Goal: Find specific page/section: Find specific page/section

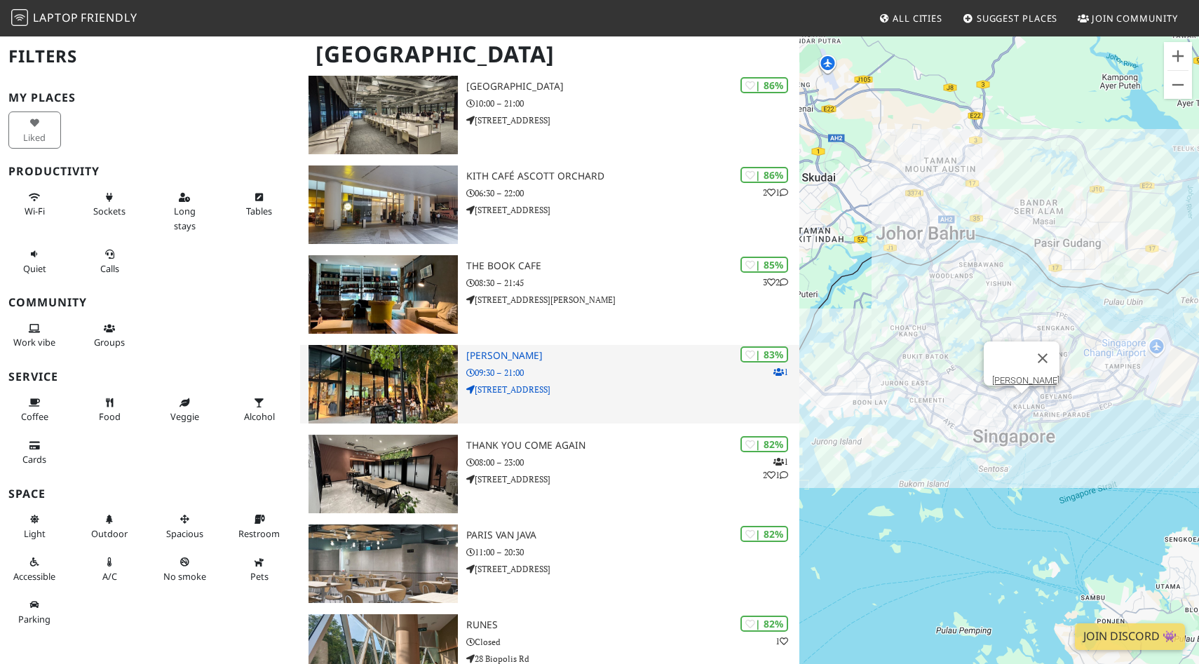
scroll to position [572, 0]
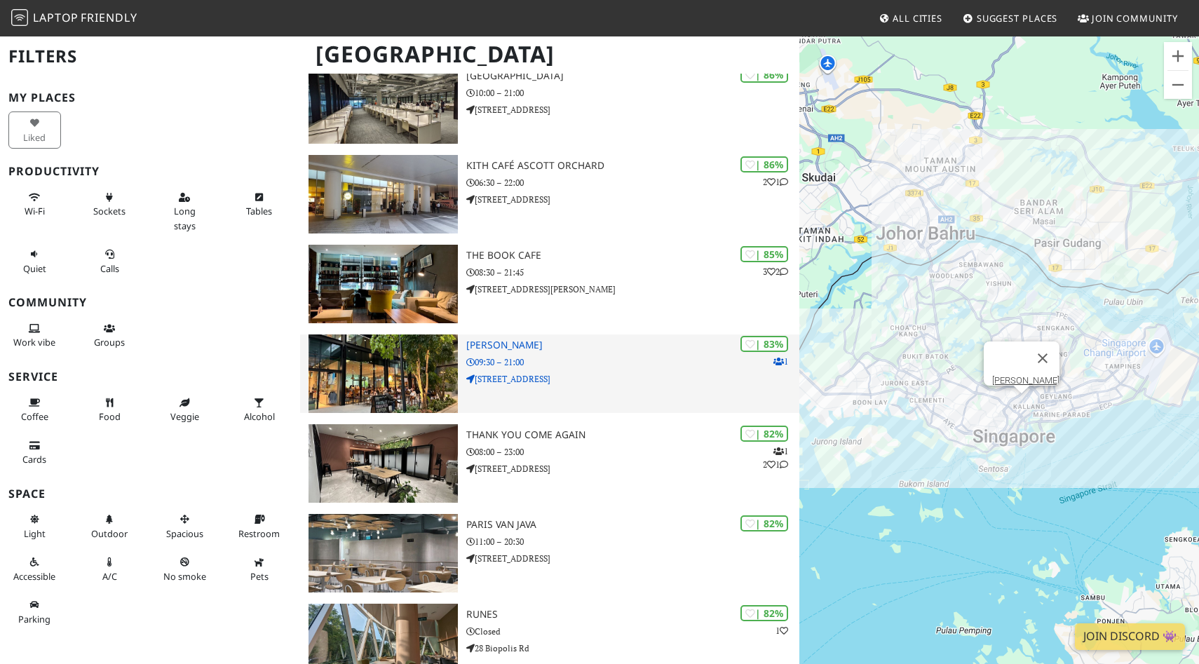
click at [529, 346] on h3 "[PERSON_NAME]" at bounding box center [632, 345] width 333 height 12
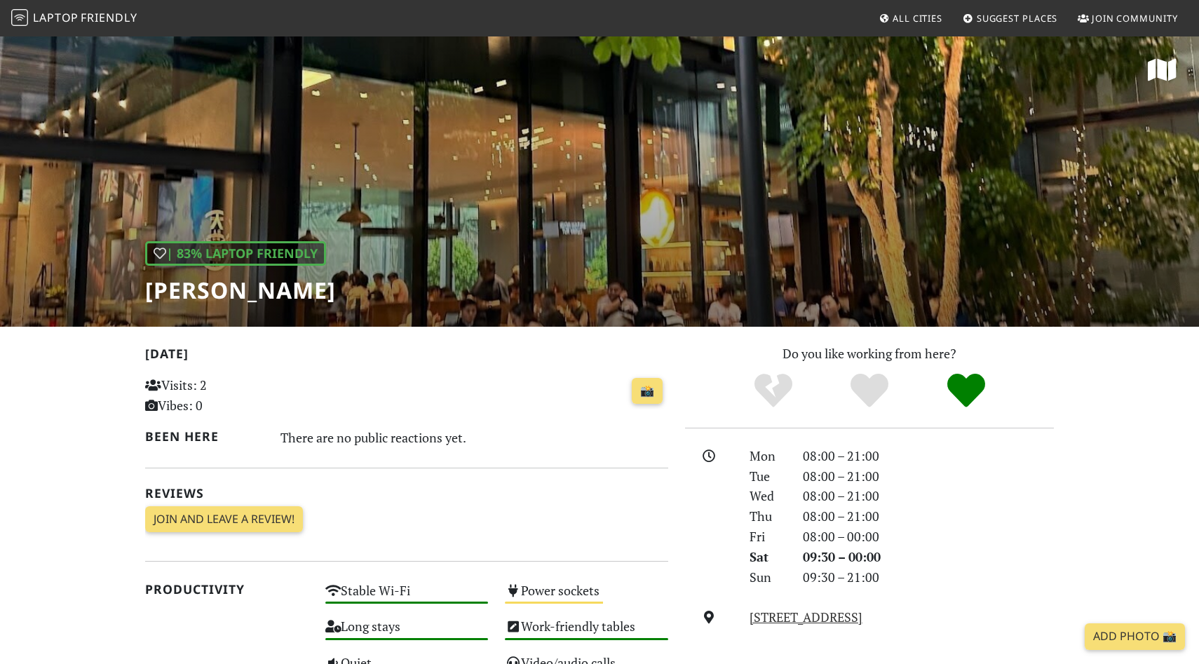
click at [446, 255] on div "| 83% Laptop Friendly Louisa Coffee" at bounding box center [599, 181] width 1199 height 292
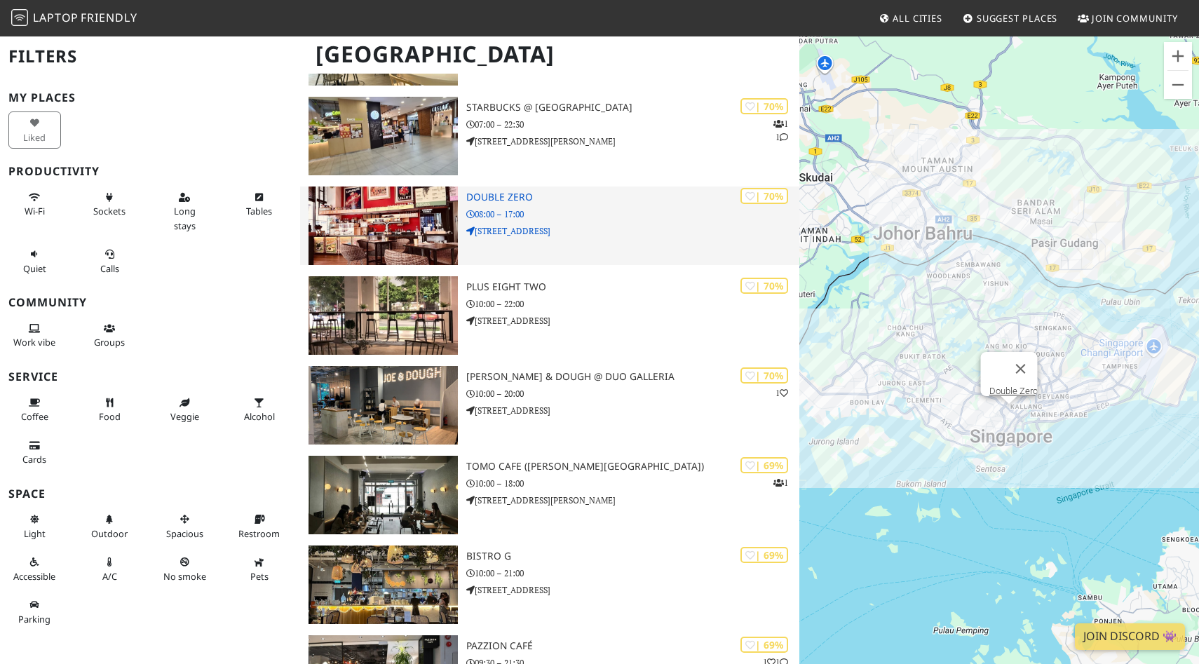
scroll to position [5209, 0]
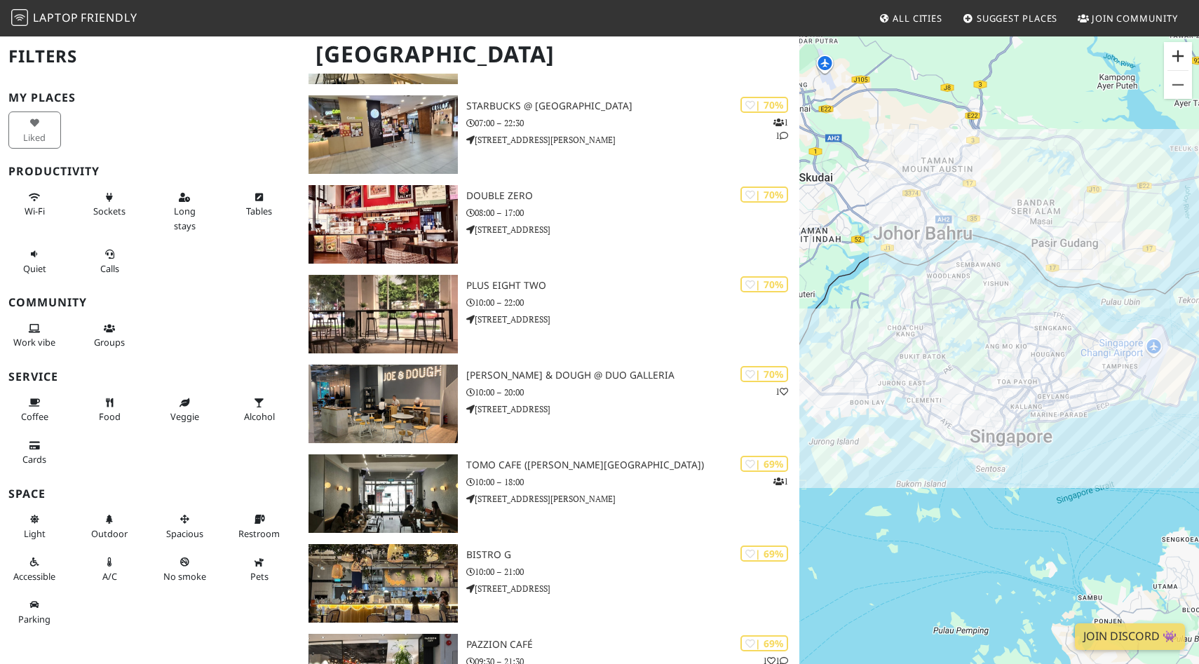
click at [1182, 56] on button "Zoom ind" at bounding box center [1178, 56] width 28 height 28
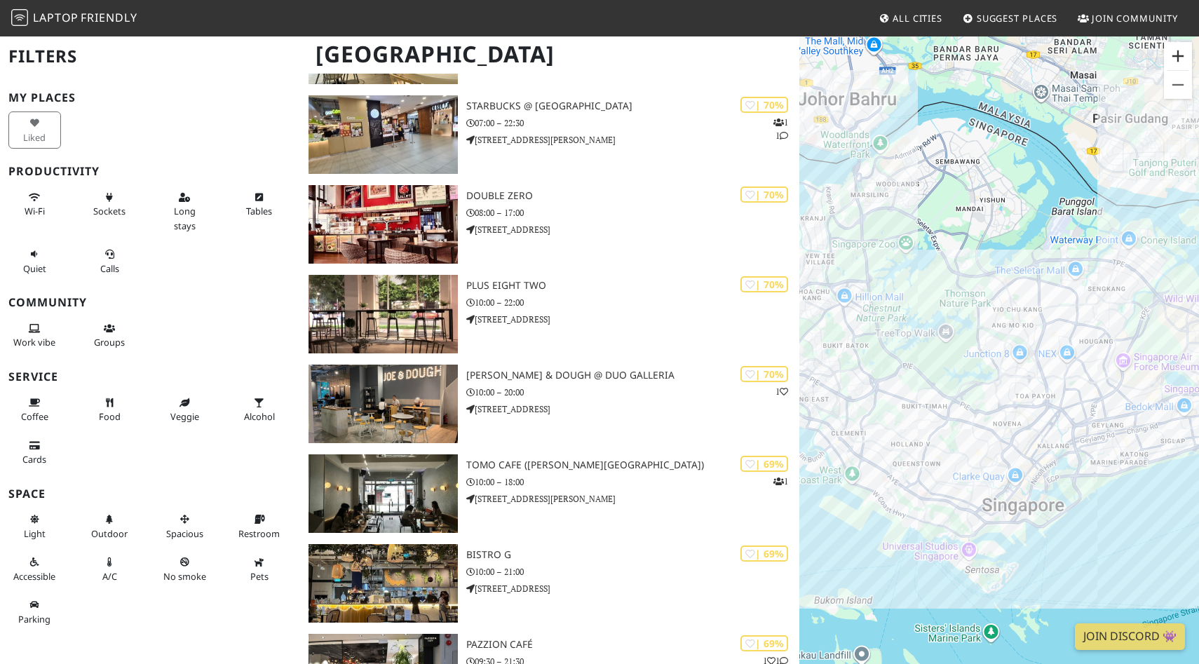
click at [1182, 56] on button "Zoom ind" at bounding box center [1178, 56] width 28 height 28
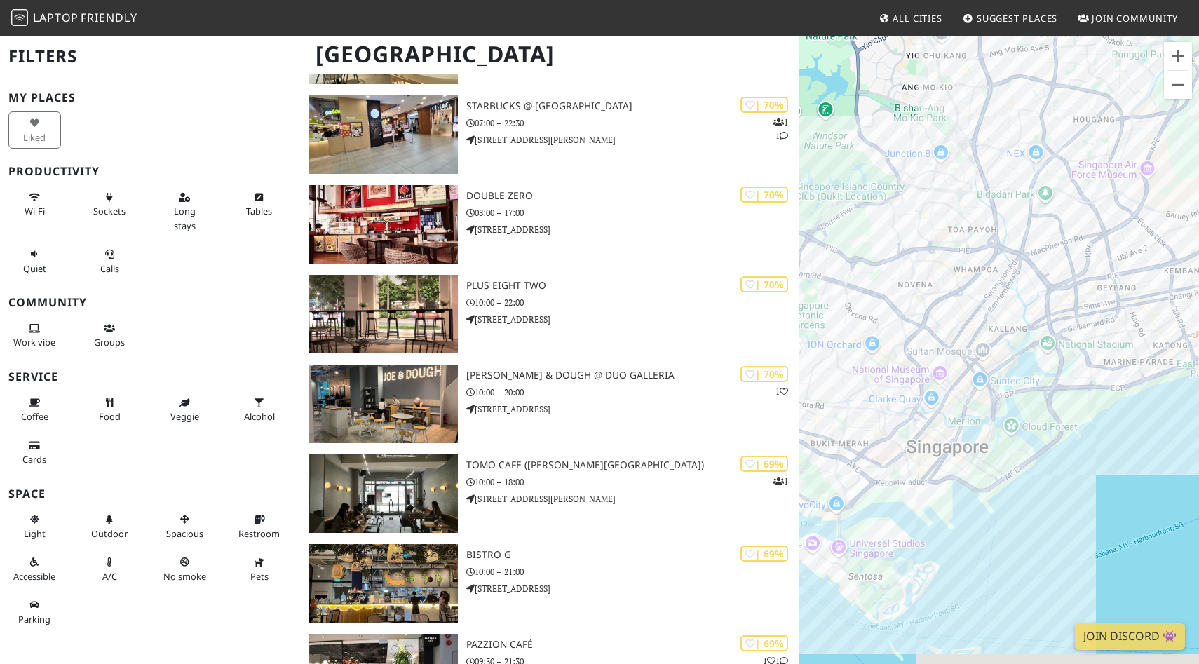
drag, startPoint x: 1040, startPoint y: 391, endPoint x: 941, endPoint y: 185, distance: 228.6
click at [941, 185] on div at bounding box center [999, 367] width 400 height 664
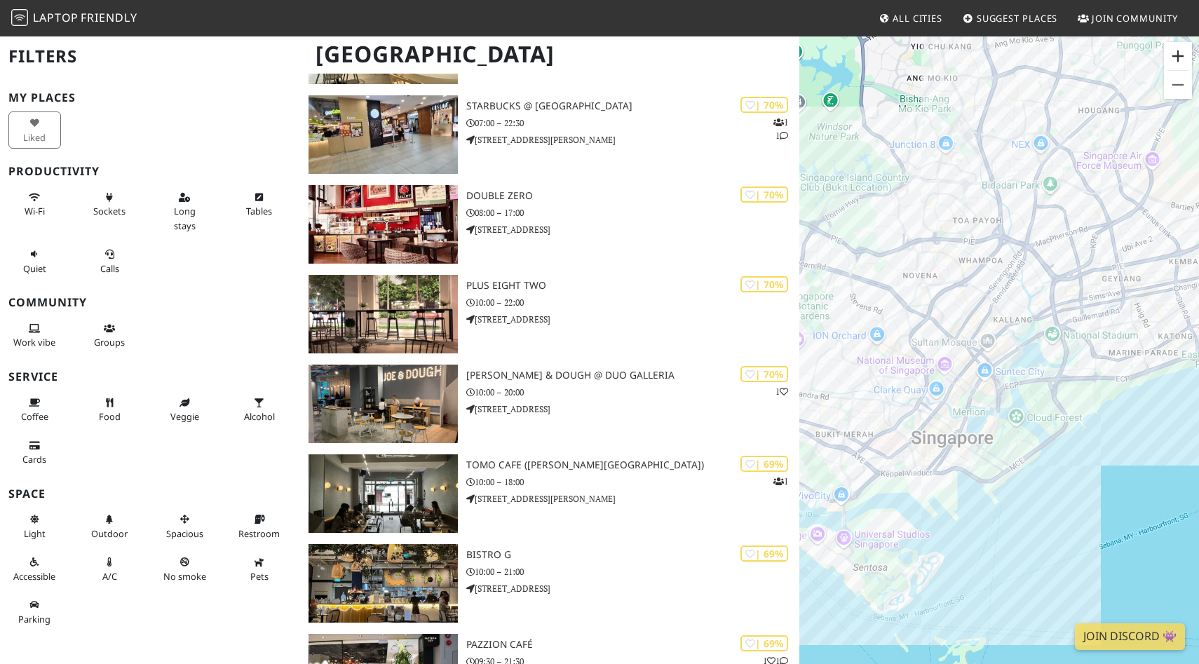
click at [1166, 60] on button "Zoom ind" at bounding box center [1178, 56] width 28 height 28
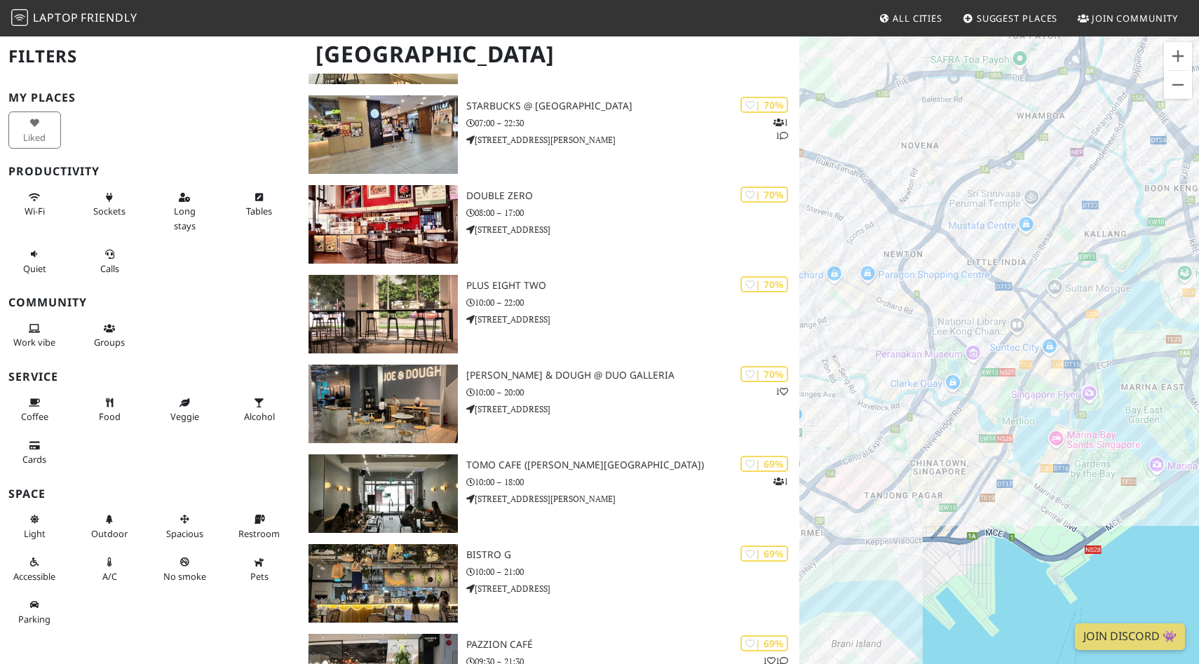
drag, startPoint x: 846, startPoint y: 280, endPoint x: 930, endPoint y: 239, distance: 93.5
click at [930, 239] on div at bounding box center [999, 367] width 400 height 664
click at [1184, 56] on button "Zoom ind" at bounding box center [1178, 56] width 28 height 28
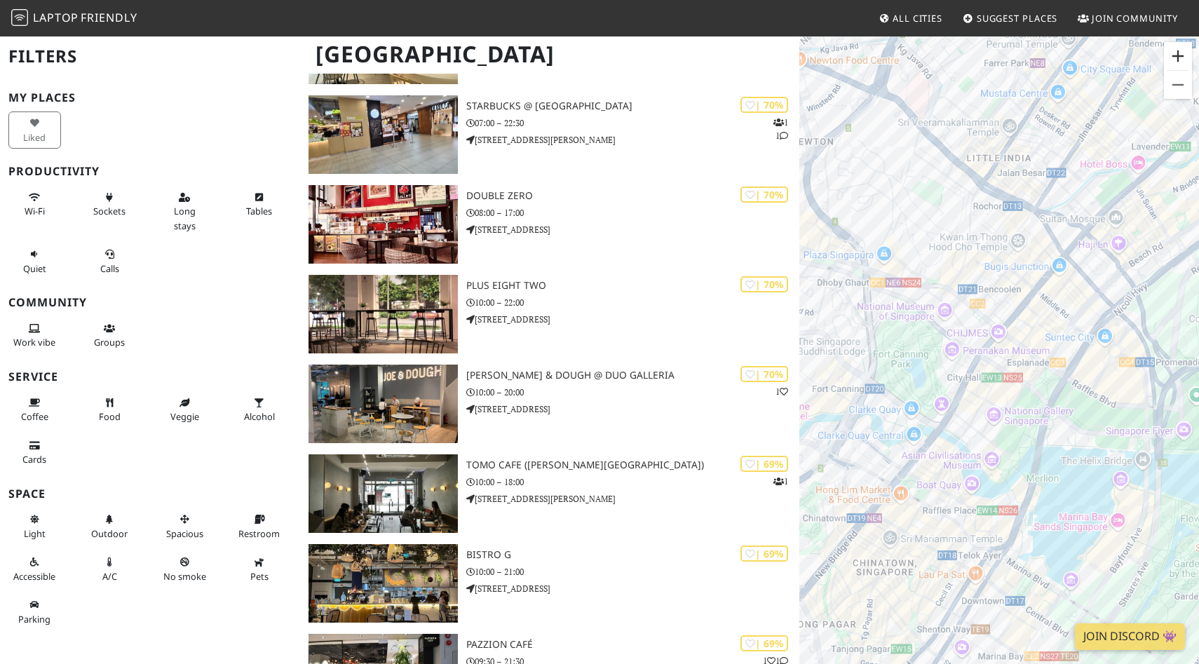
click at [1184, 56] on button "Zoom ind" at bounding box center [1178, 56] width 28 height 28
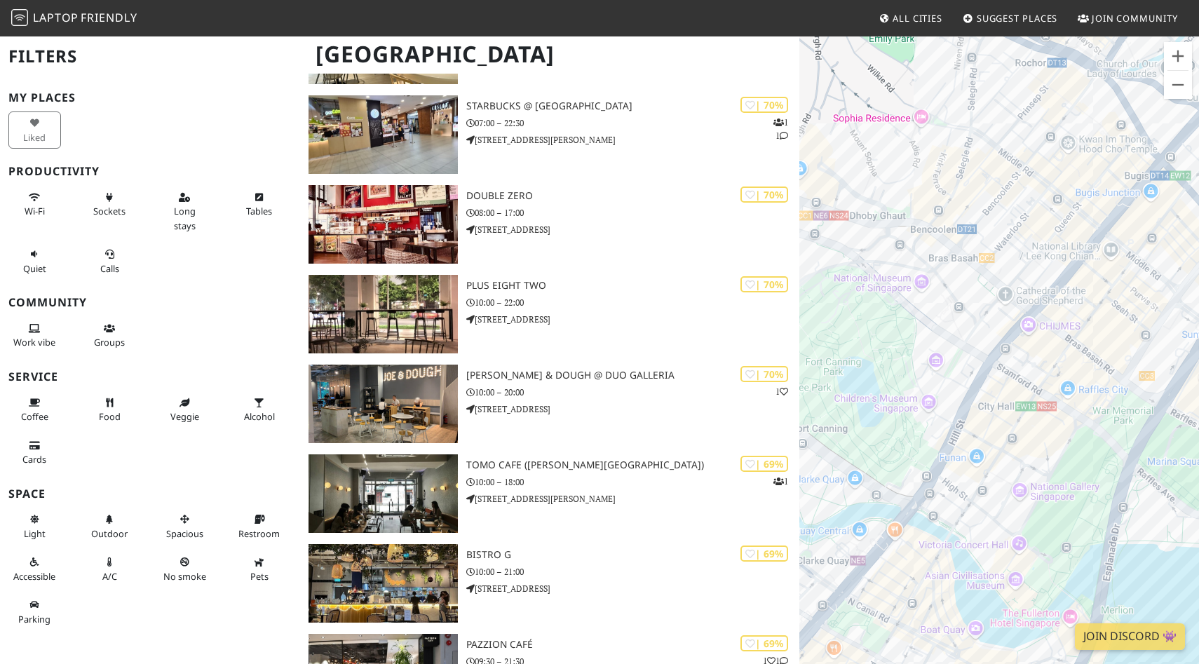
drag, startPoint x: 865, startPoint y: 318, endPoint x: 898, endPoint y: 338, distance: 37.8
click at [898, 338] on div at bounding box center [999, 367] width 400 height 664
click at [1177, 60] on button "Zoom ind" at bounding box center [1178, 56] width 28 height 28
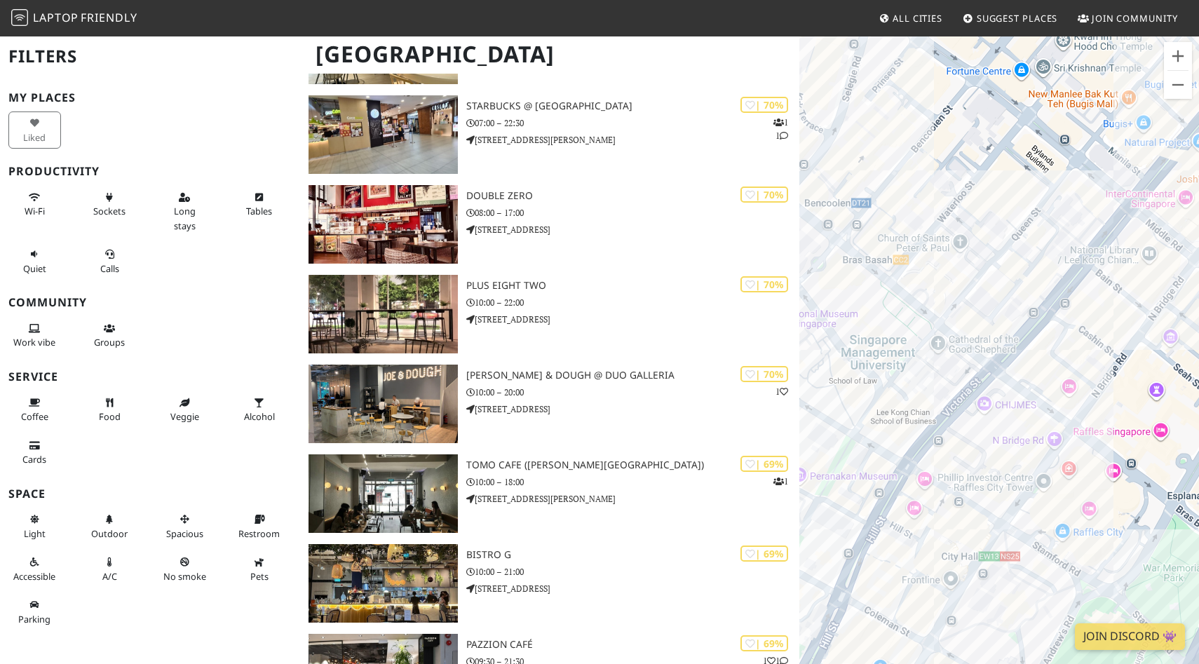
drag, startPoint x: 914, startPoint y: 317, endPoint x: 837, endPoint y: 427, distance: 134.8
click at [837, 427] on div at bounding box center [999, 367] width 400 height 664
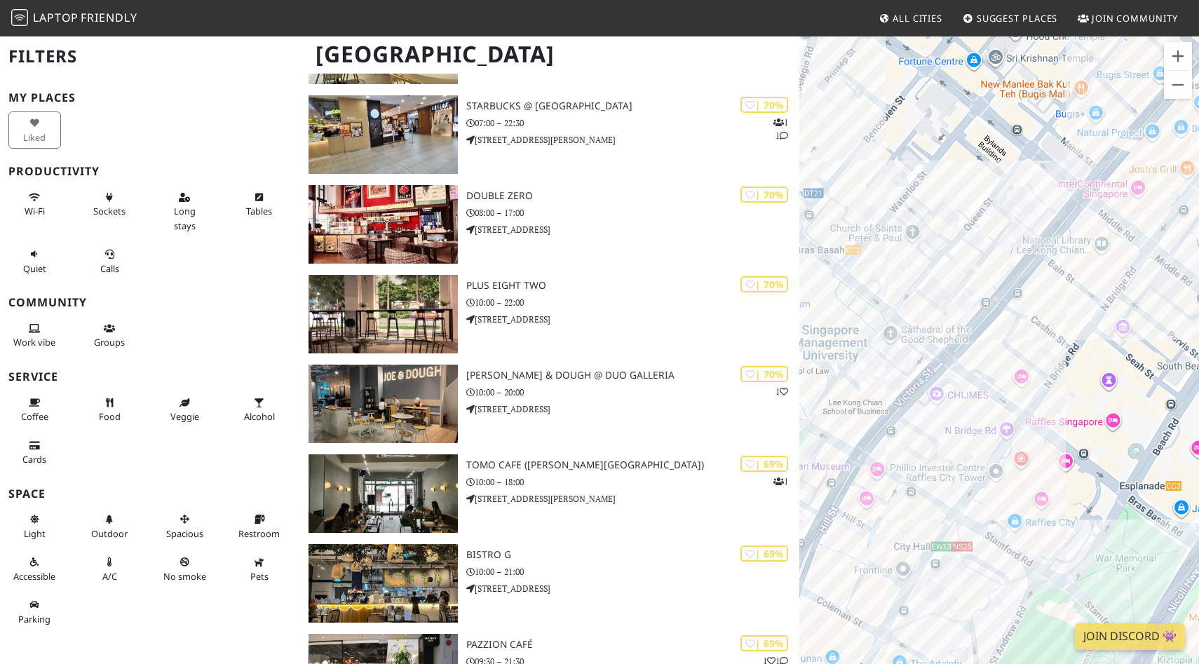
drag, startPoint x: 908, startPoint y: 312, endPoint x: 856, endPoint y: 302, distance: 52.9
click at [856, 302] on div at bounding box center [999, 367] width 400 height 664
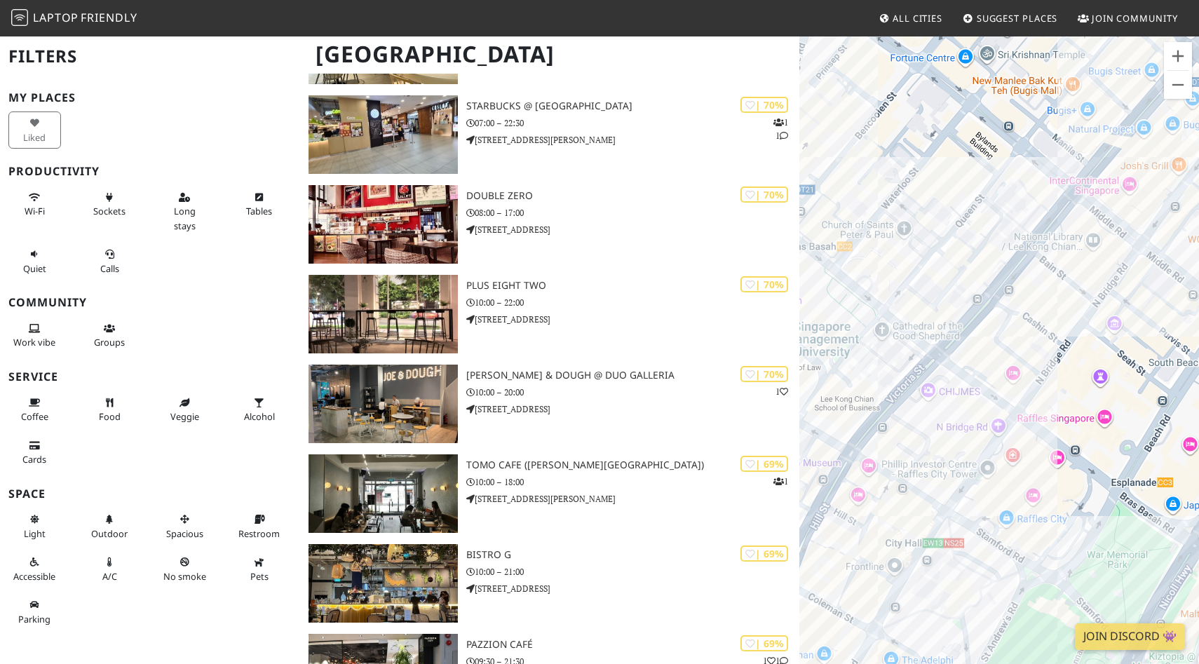
click at [927, 397] on div at bounding box center [999, 367] width 400 height 664
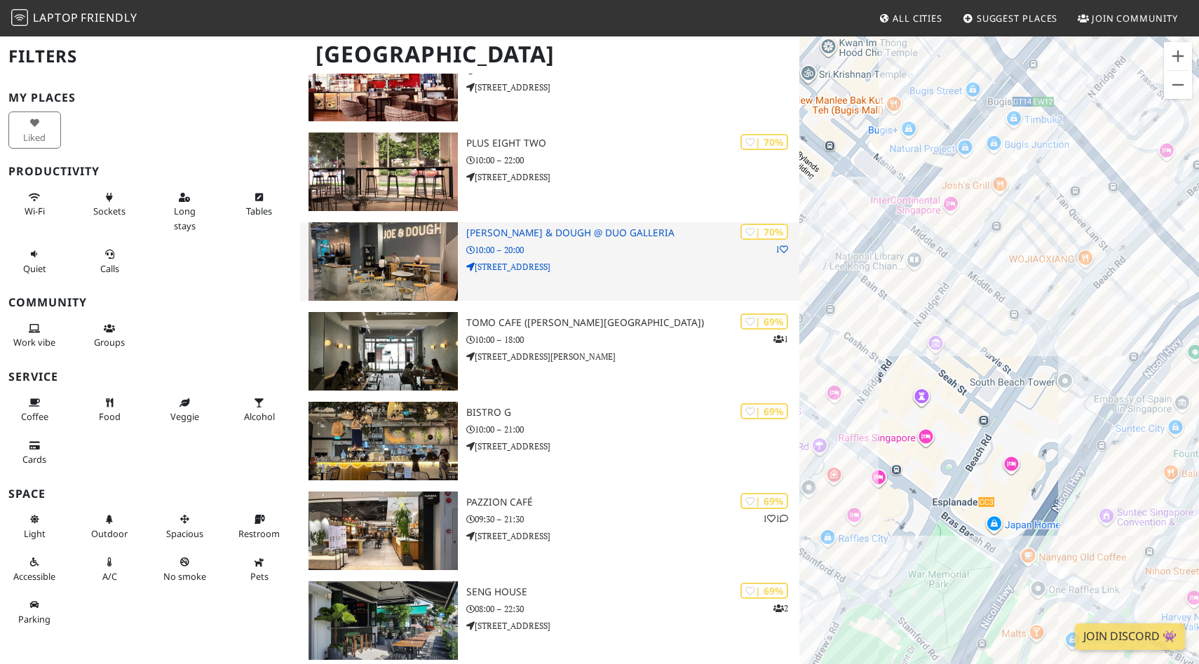
scroll to position [5399, 0]
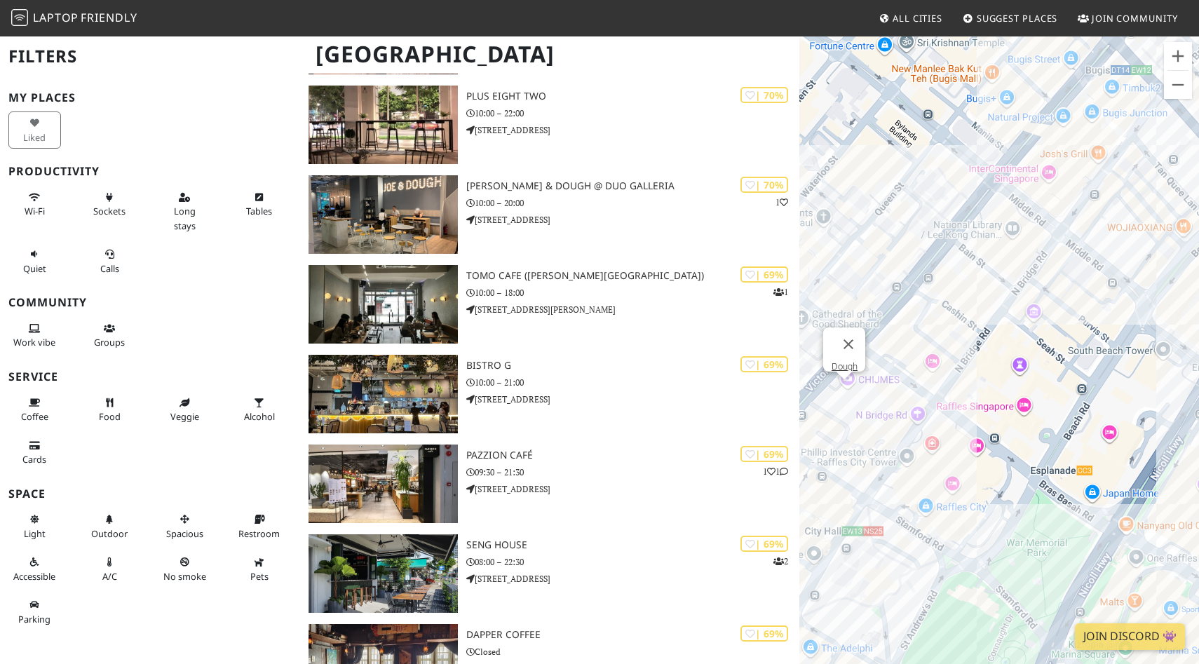
drag, startPoint x: 1004, startPoint y: 317, endPoint x: 1198, endPoint y: 304, distance: 194.7
click at [1198, 304] on div "Dough" at bounding box center [999, 367] width 400 height 664
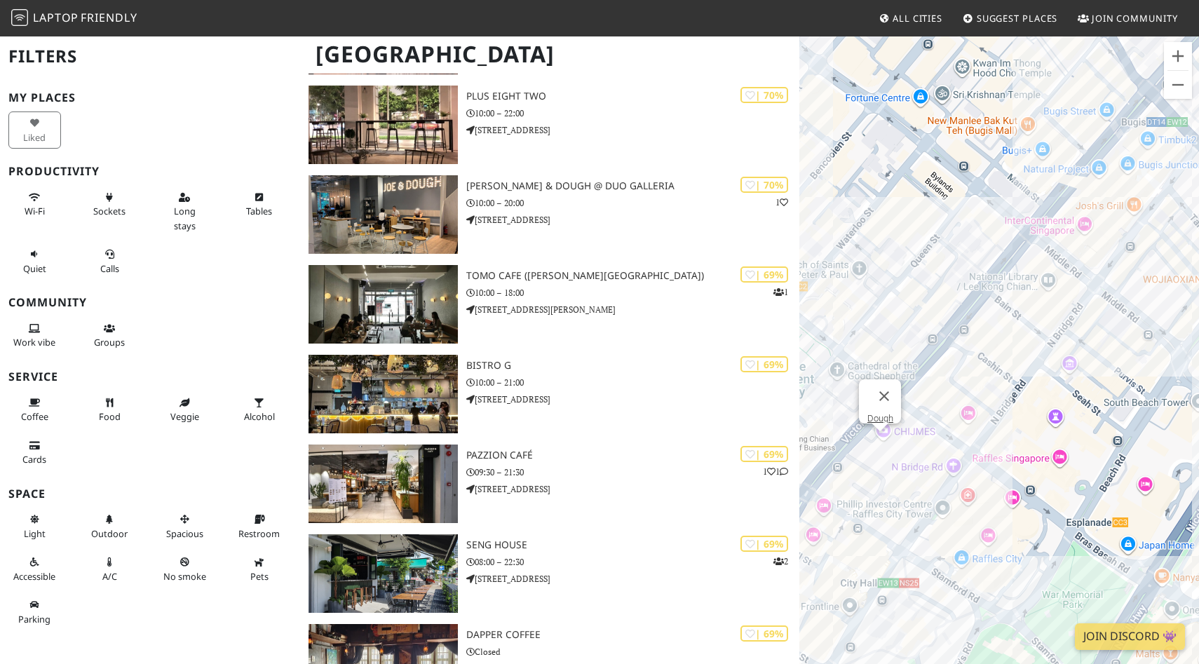
drag, startPoint x: 989, startPoint y: 276, endPoint x: 1037, endPoint y: 342, distance: 81.9
click at [1037, 342] on div "Dough" at bounding box center [999, 367] width 400 height 664
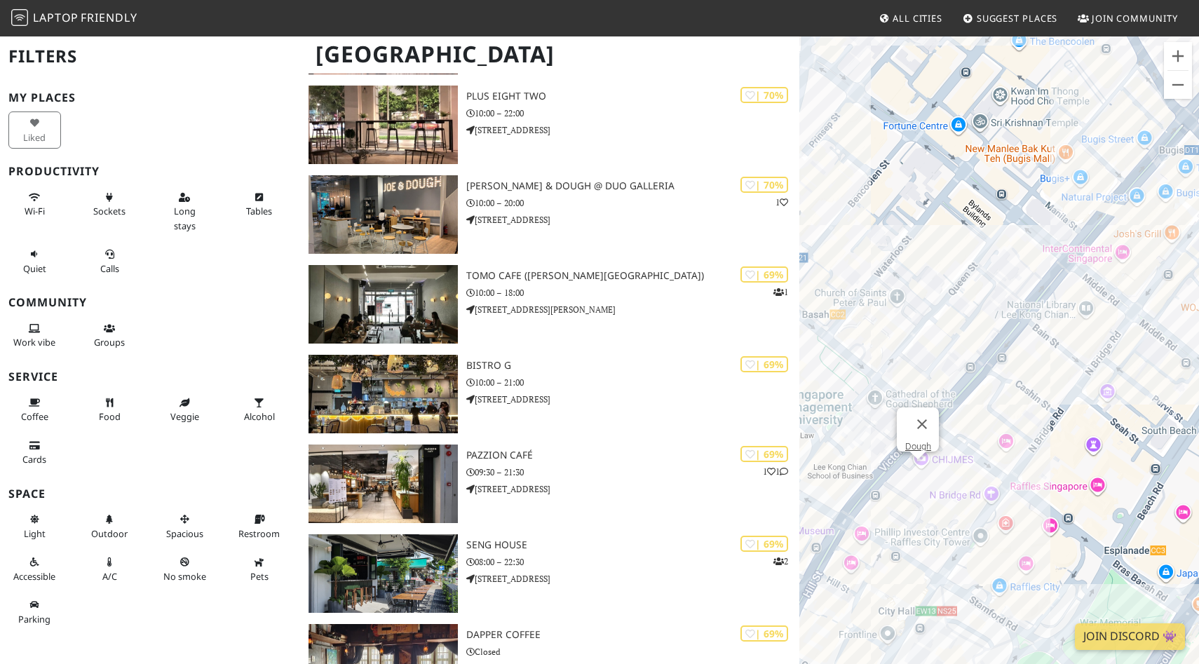
drag, startPoint x: 1022, startPoint y: 256, endPoint x: 1004, endPoint y: 280, distance: 30.6
click at [1004, 280] on div "Dough" at bounding box center [999, 367] width 400 height 664
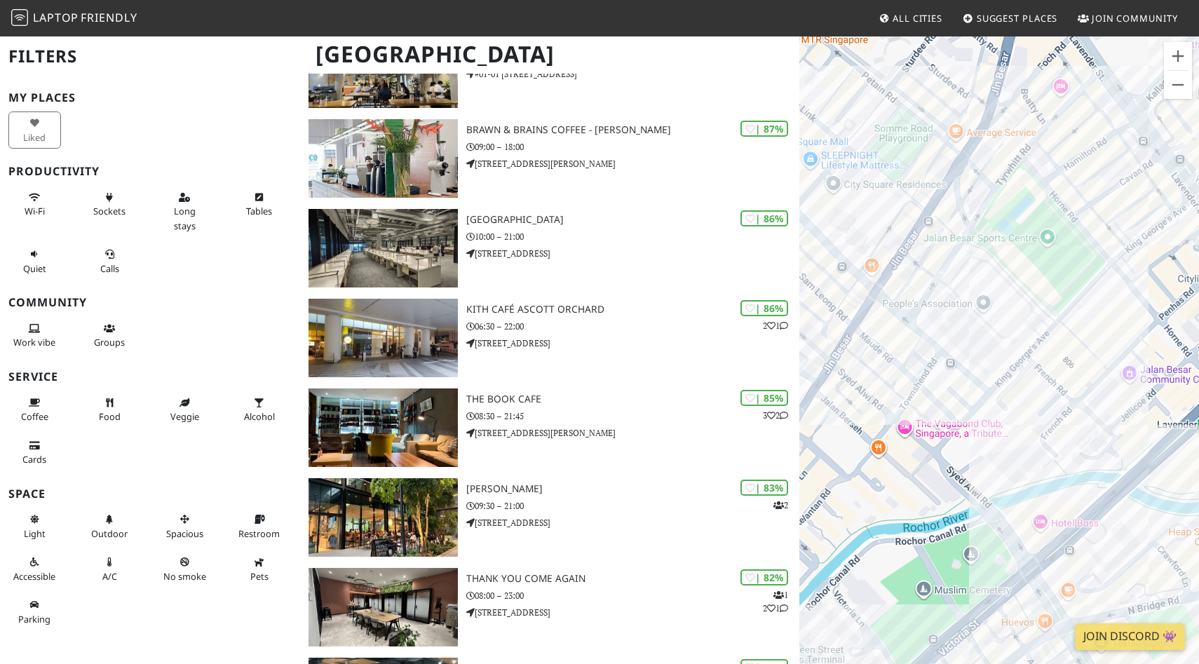
scroll to position [480, 0]
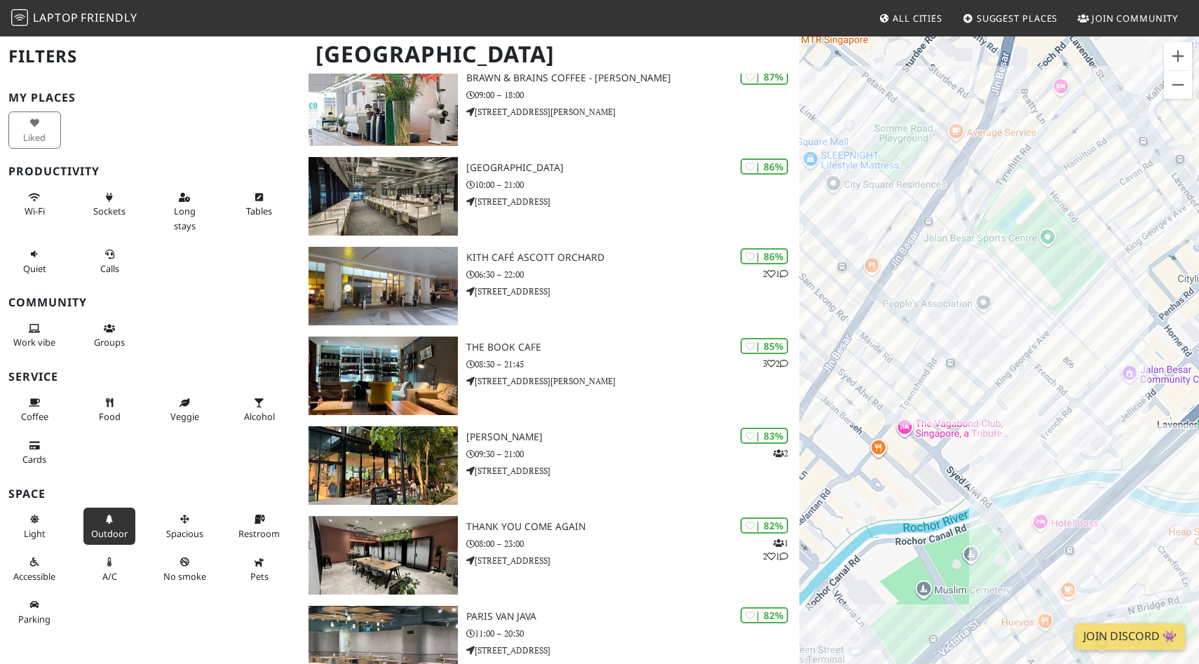
click at [109, 523] on icon at bounding box center [109, 519] width 11 height 9
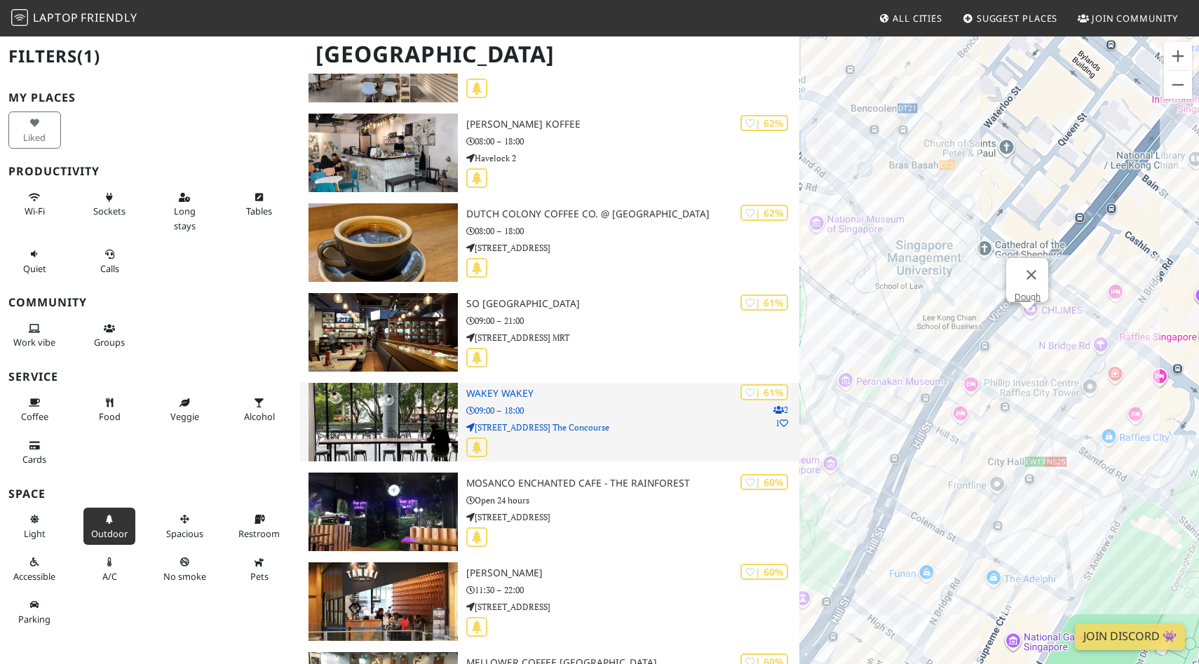
scroll to position [6017, 0]
